Goal: Task Accomplishment & Management: Manage account settings

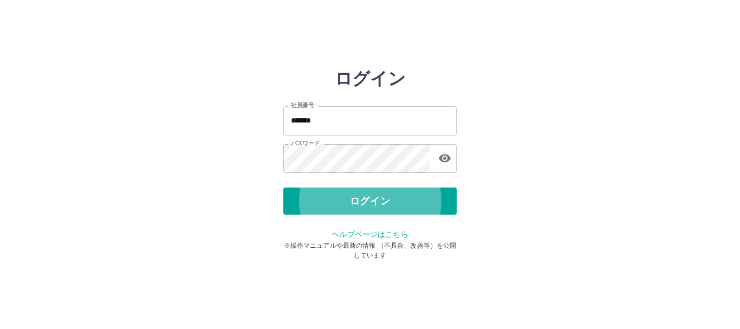
click at [284, 188] on button "ログイン" at bounding box center [370, 201] width 173 height 27
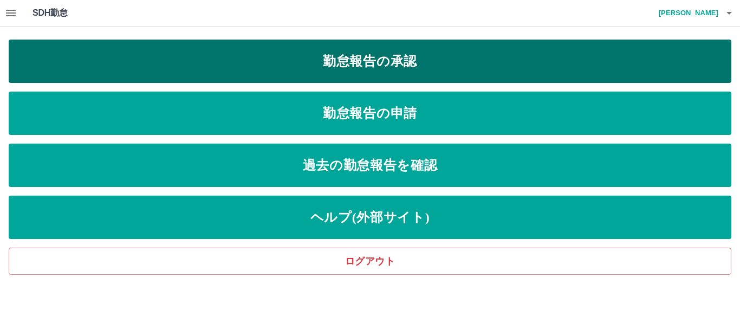
click at [425, 63] on link "勤怠報告の承認" at bounding box center [370, 61] width 723 height 43
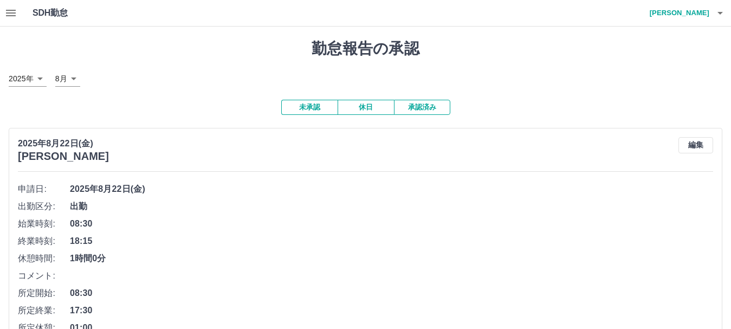
click at [711, 11] on button "button" at bounding box center [721, 13] width 22 height 26
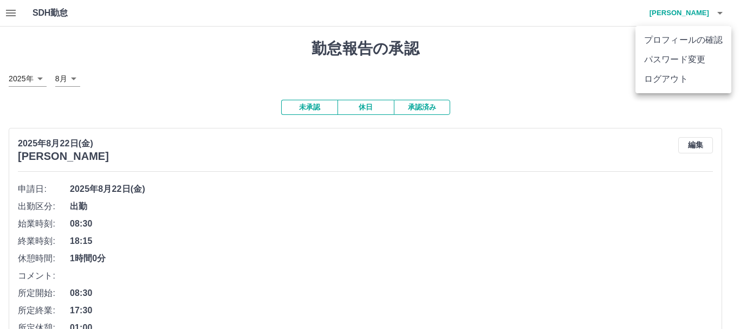
click at [674, 79] on li "ログアウト" at bounding box center [684, 79] width 96 height 20
